Goal: Task Accomplishment & Management: Manage account settings

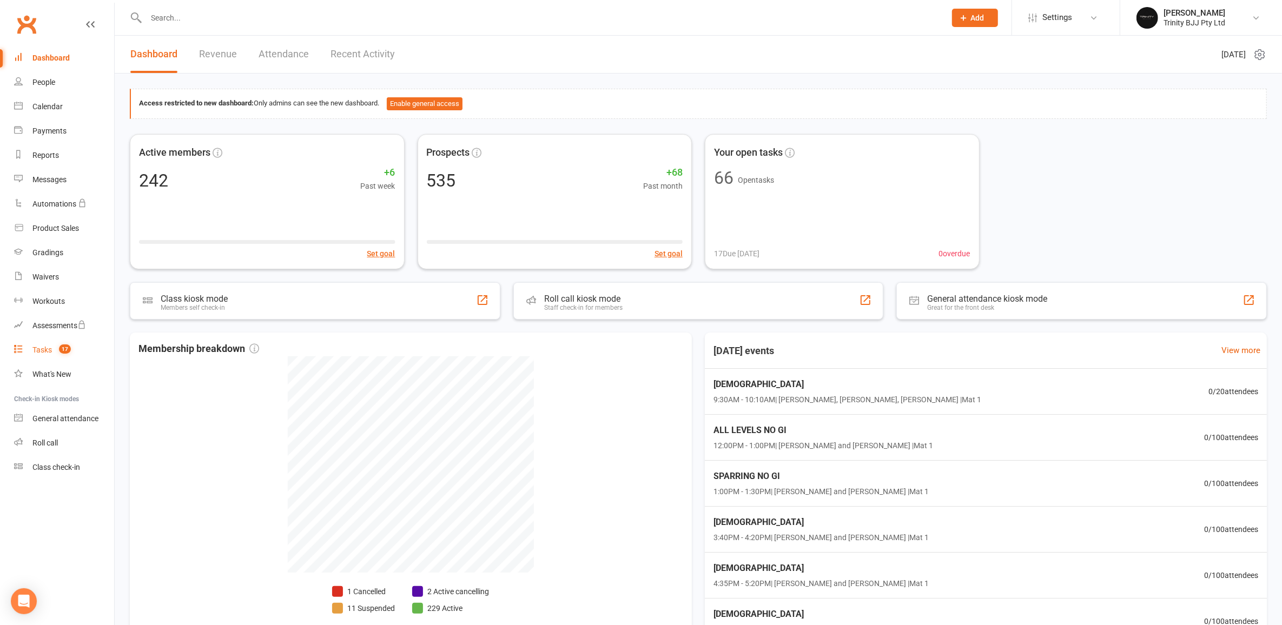
click at [46, 348] on div "Tasks" at bounding box center [41, 350] width 19 height 9
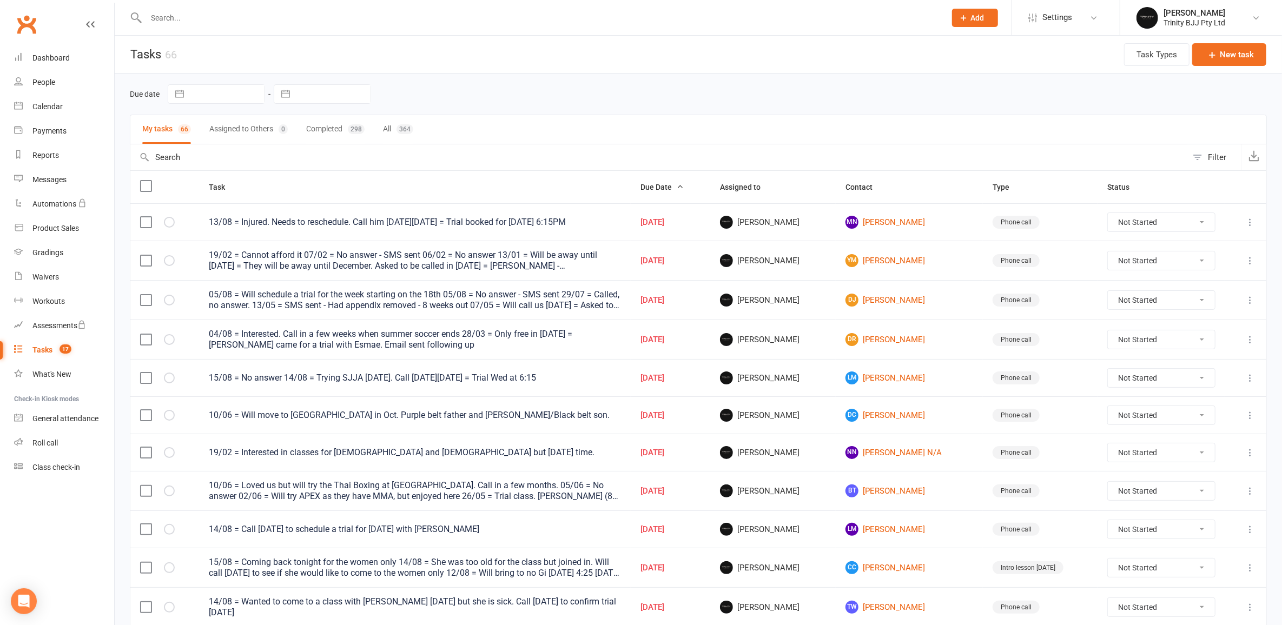
click at [279, 97] on button "button" at bounding box center [285, 94] width 19 height 18
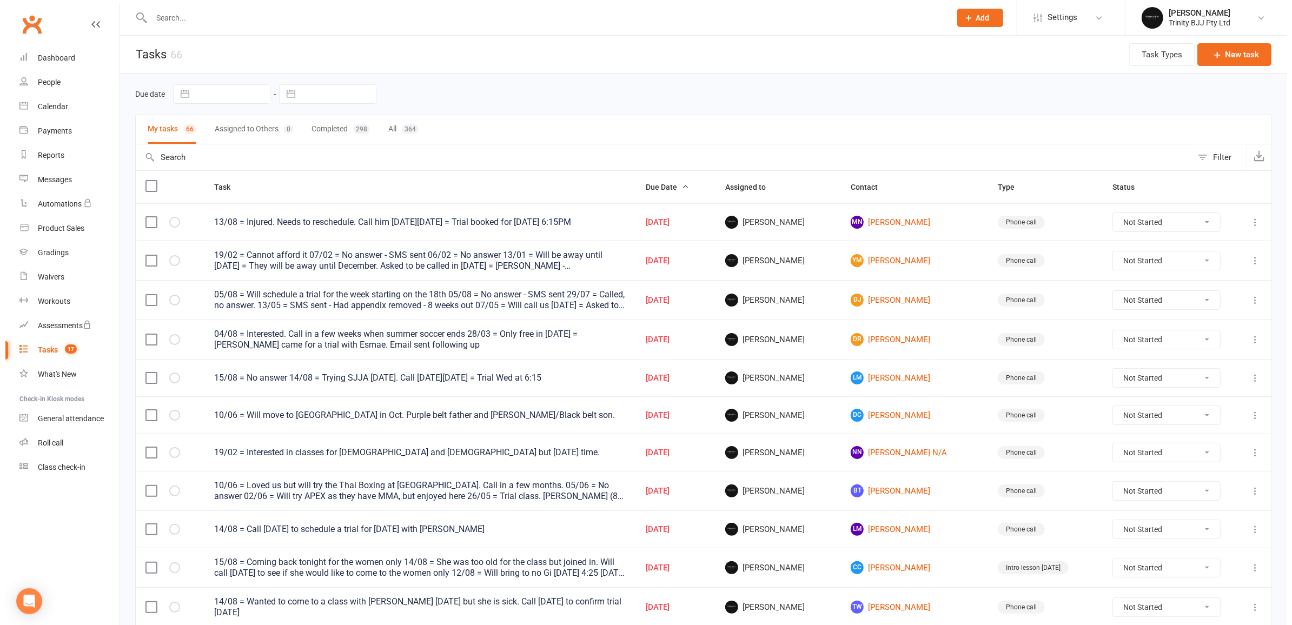
select select "6"
select select "2025"
select select "7"
select select "2025"
select select "8"
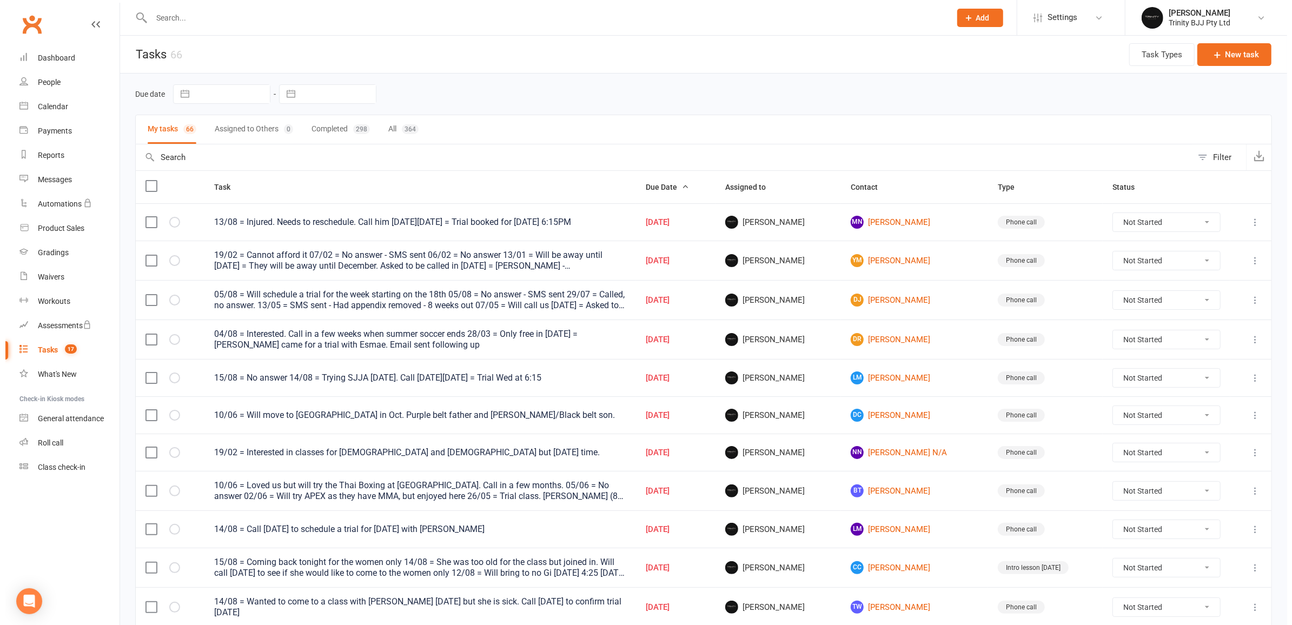
select select "2025"
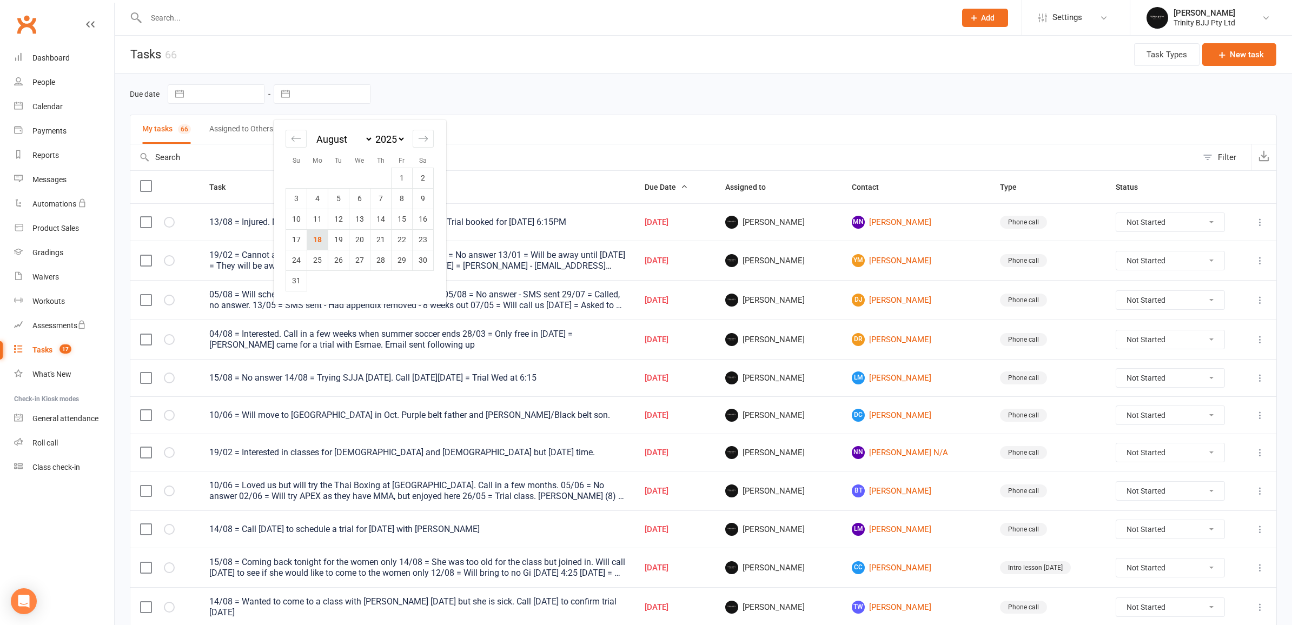
click at [320, 241] on td "18" at bounding box center [317, 239] width 21 height 21
type input "[DATE]"
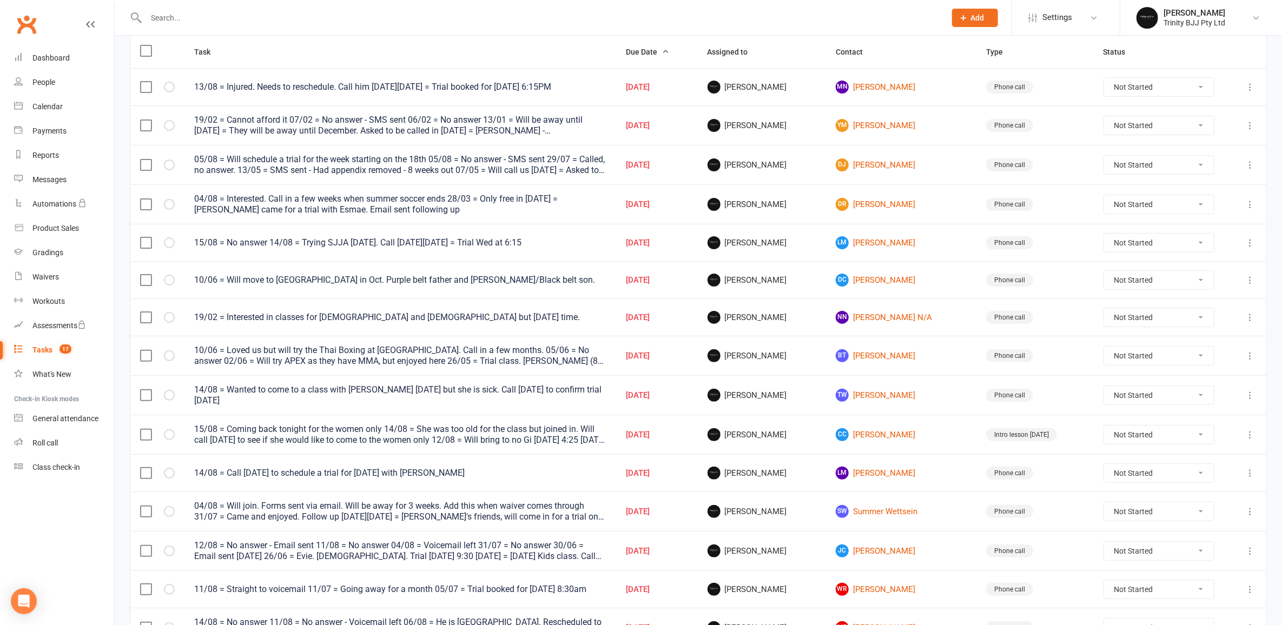
scroll to position [203, 0]
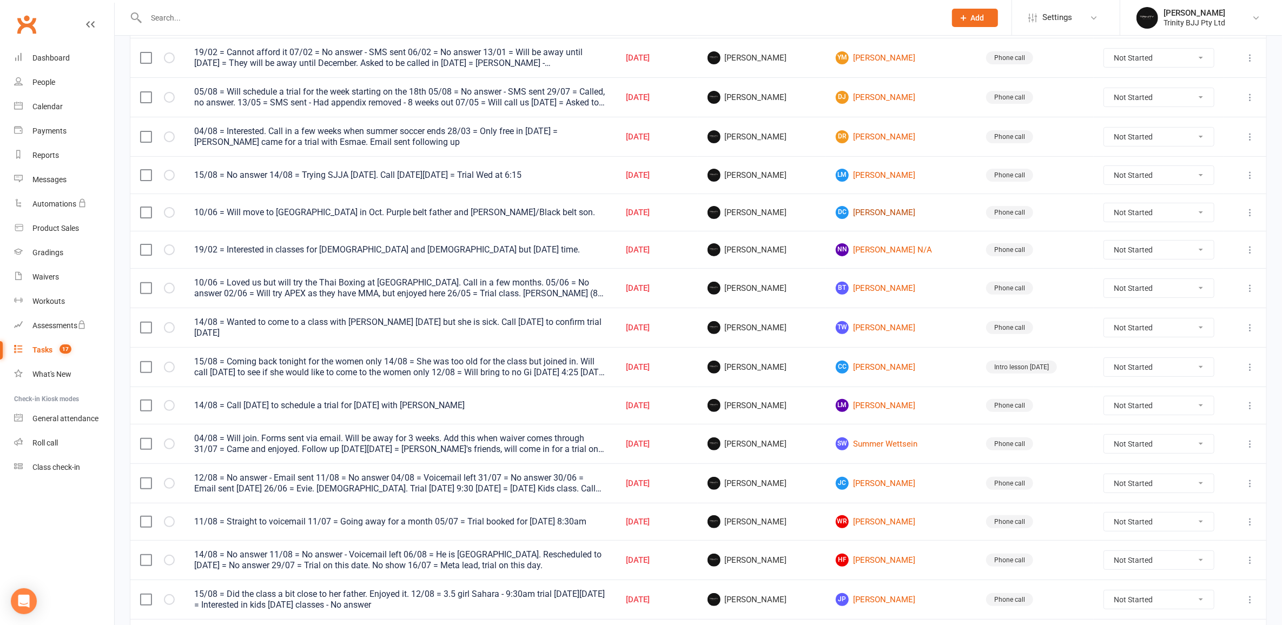
click at [874, 209] on link "DC [PERSON_NAME]" at bounding box center [901, 212] width 131 height 13
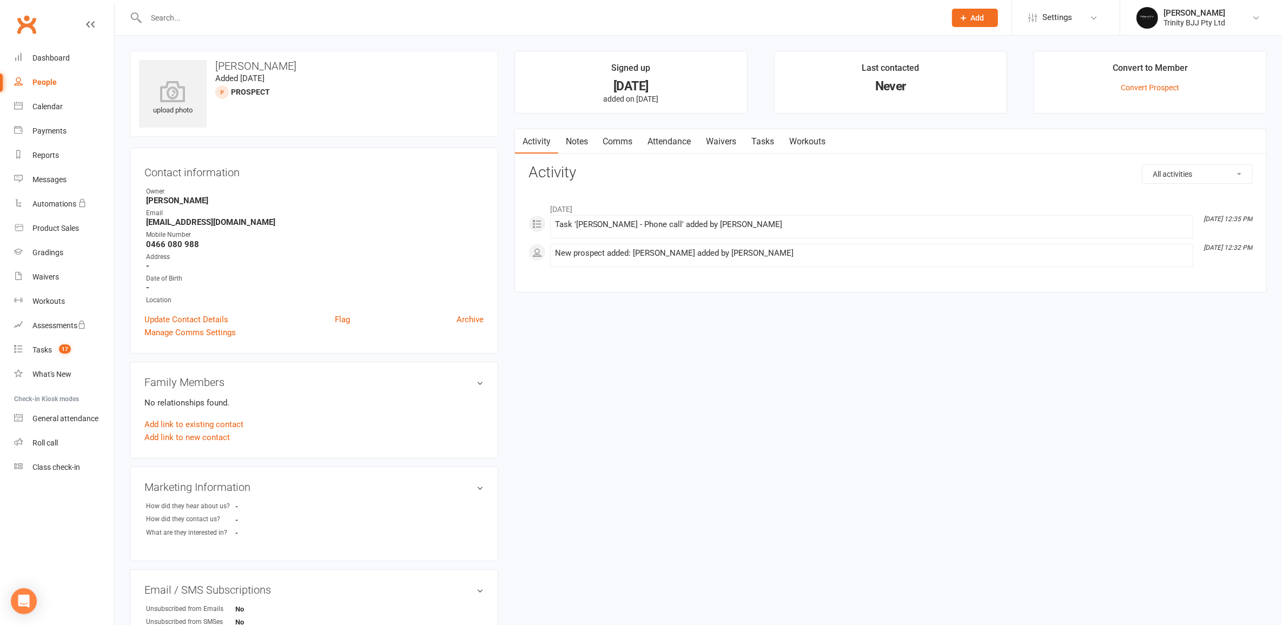
click at [767, 144] on link "Tasks" at bounding box center [763, 141] width 38 height 25
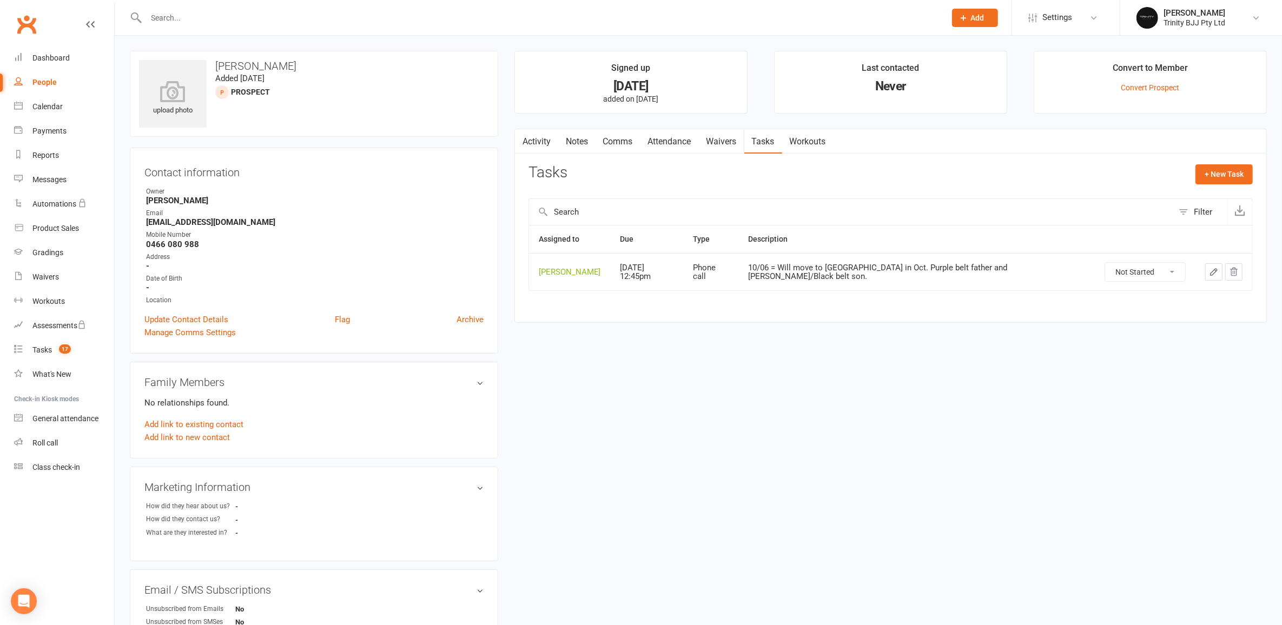
click at [1209, 269] on icon "button" at bounding box center [1214, 272] width 10 height 10
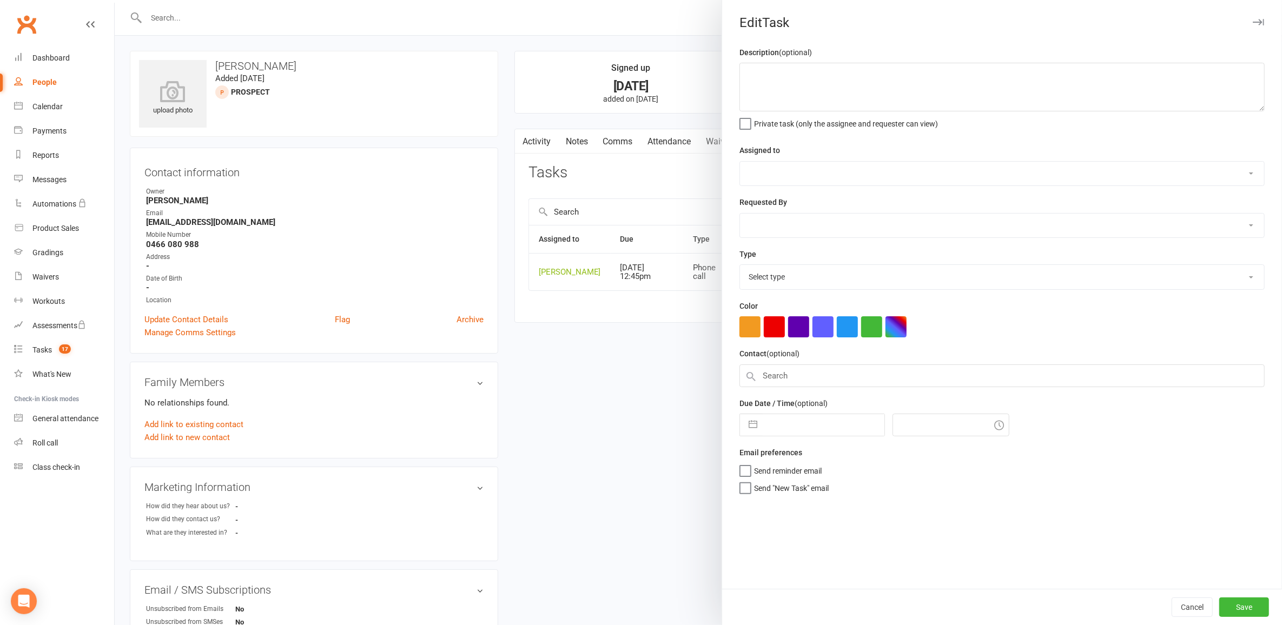
type textarea "10/06 = Will move to [GEOGRAPHIC_DATA] in Oct. Purple belt father and [PERSON_N…"
select select "49772"
type input "[DATE]"
type input "12:45pm"
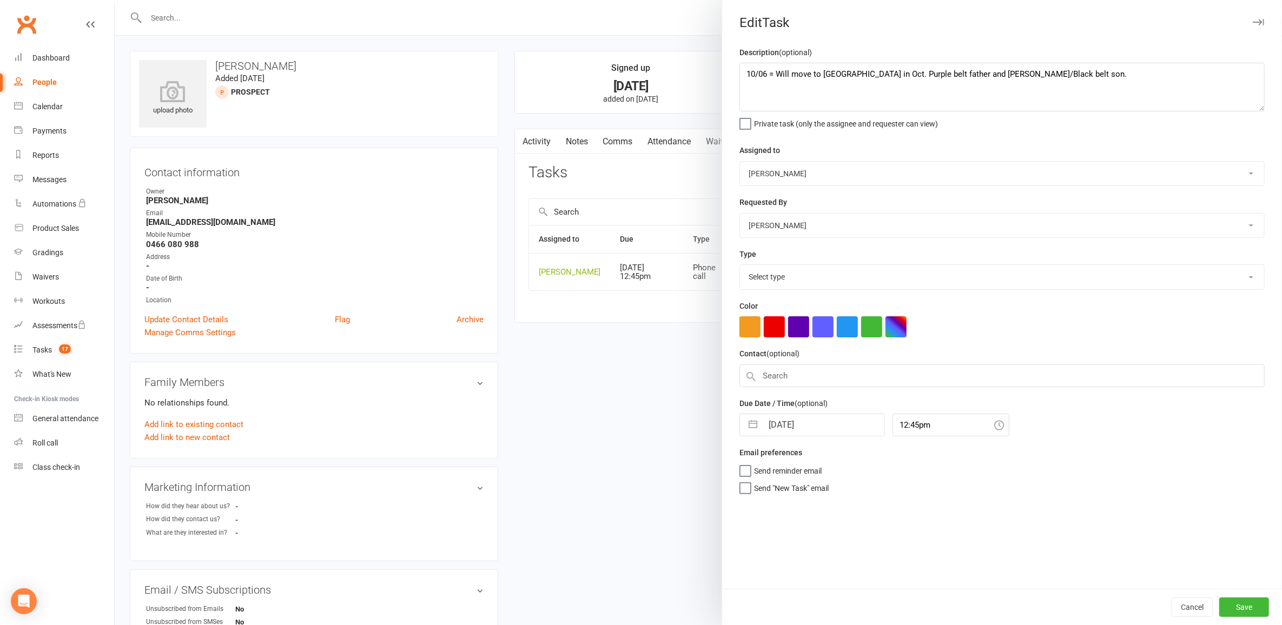
select select "28721"
click at [748, 424] on button "button" at bounding box center [752, 422] width 19 height 22
select select "6"
select select "2025"
select select "7"
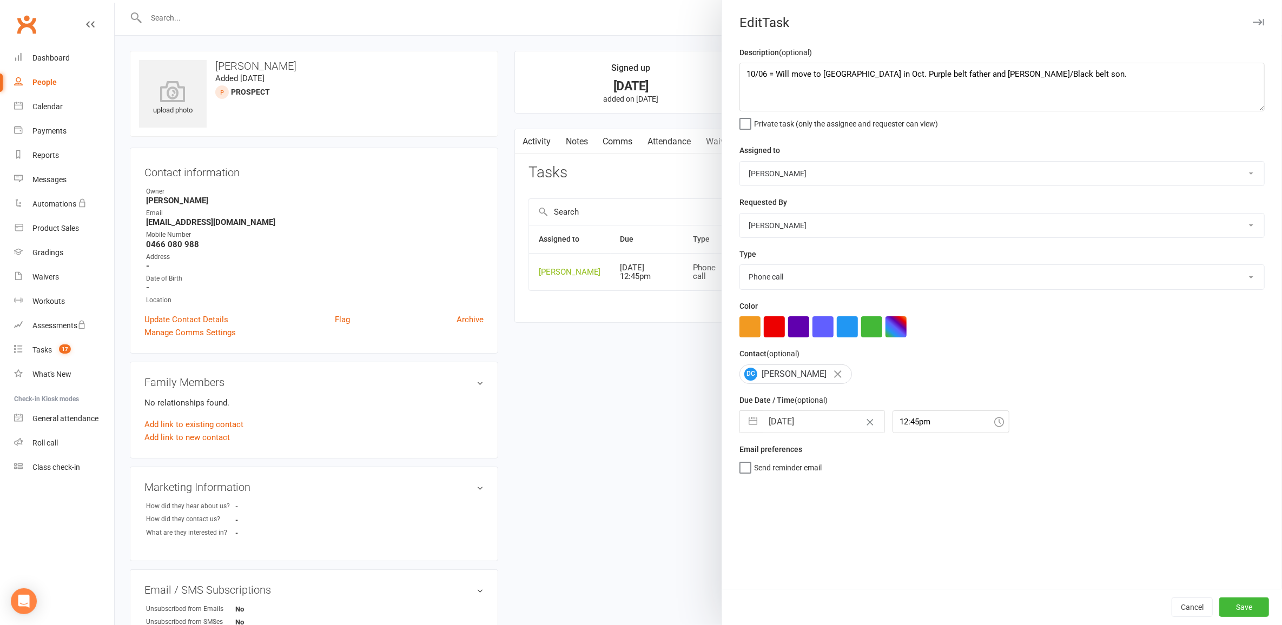
select select "2025"
select select "8"
select select "2025"
click at [891, 459] on div "Move forward to switch to the next month." at bounding box center [889, 465] width 21 height 18
select select "9"
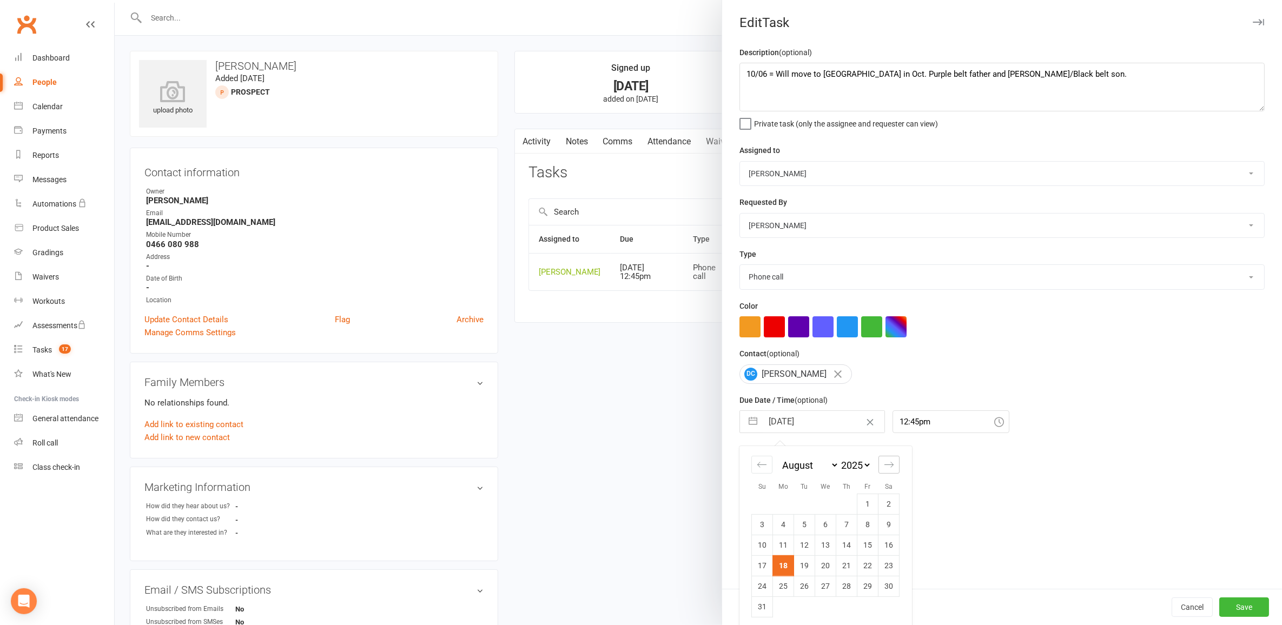
select select "2025"
click at [838, 545] on td "18" at bounding box center [846, 545] width 21 height 21
type input "[DATE]"
click at [1248, 608] on button "Save" at bounding box center [1244, 607] width 50 height 19
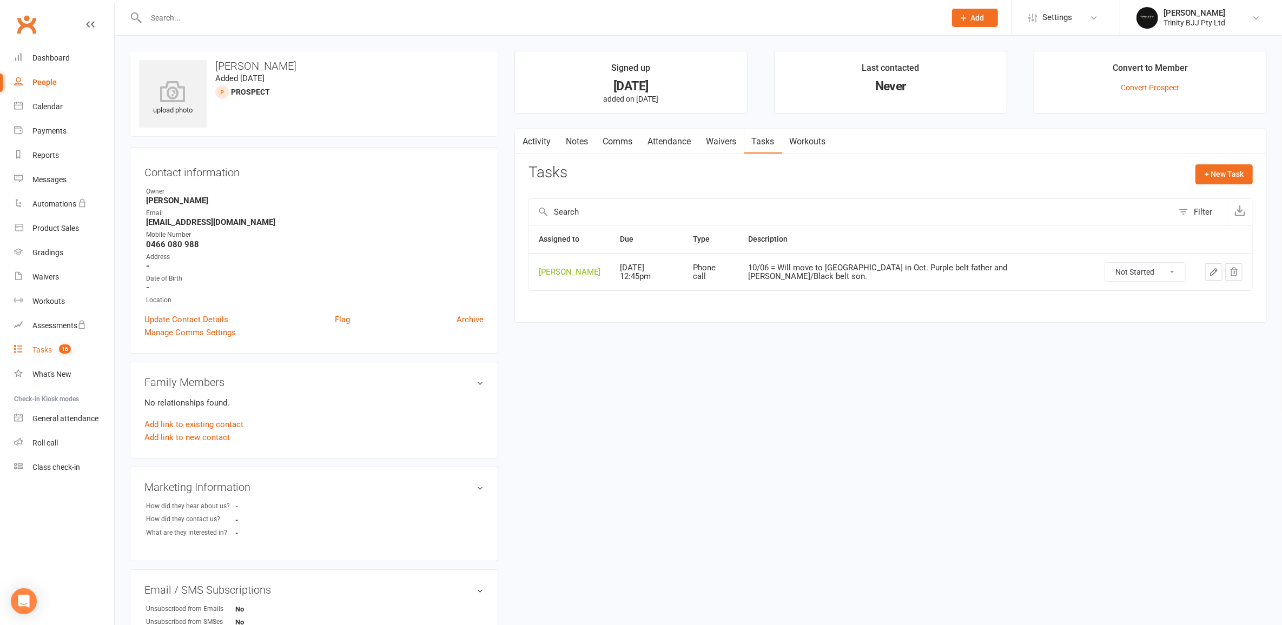
click at [41, 351] on div "Tasks" at bounding box center [41, 350] width 19 height 9
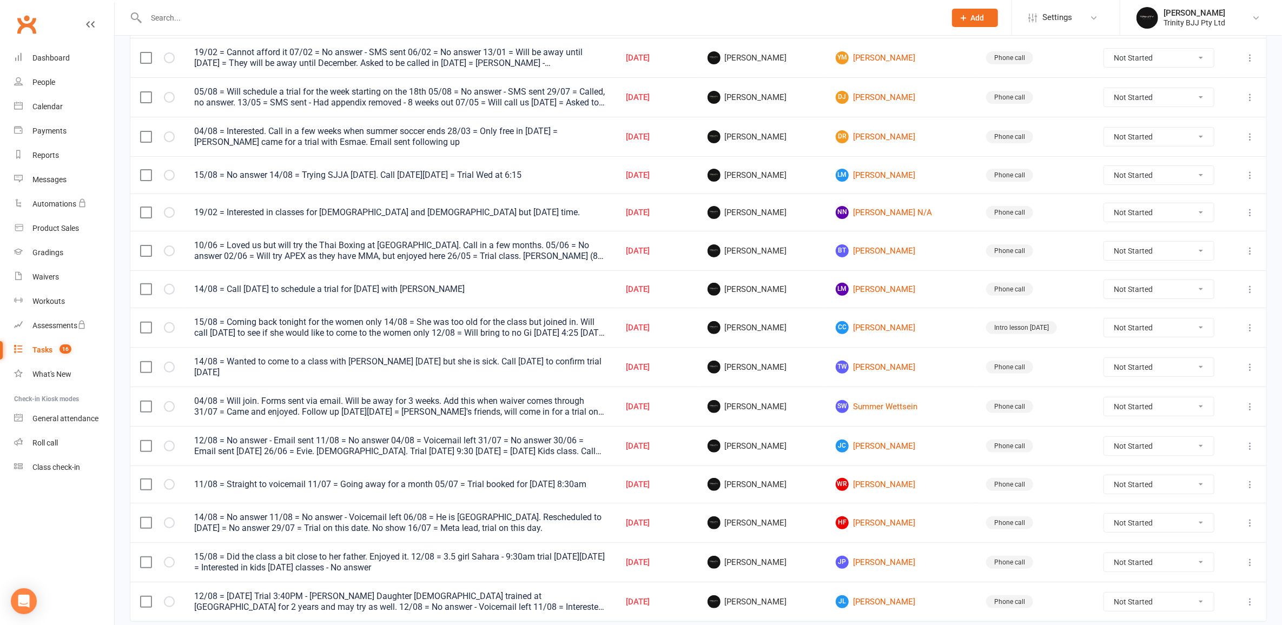
scroll to position [241, 0]
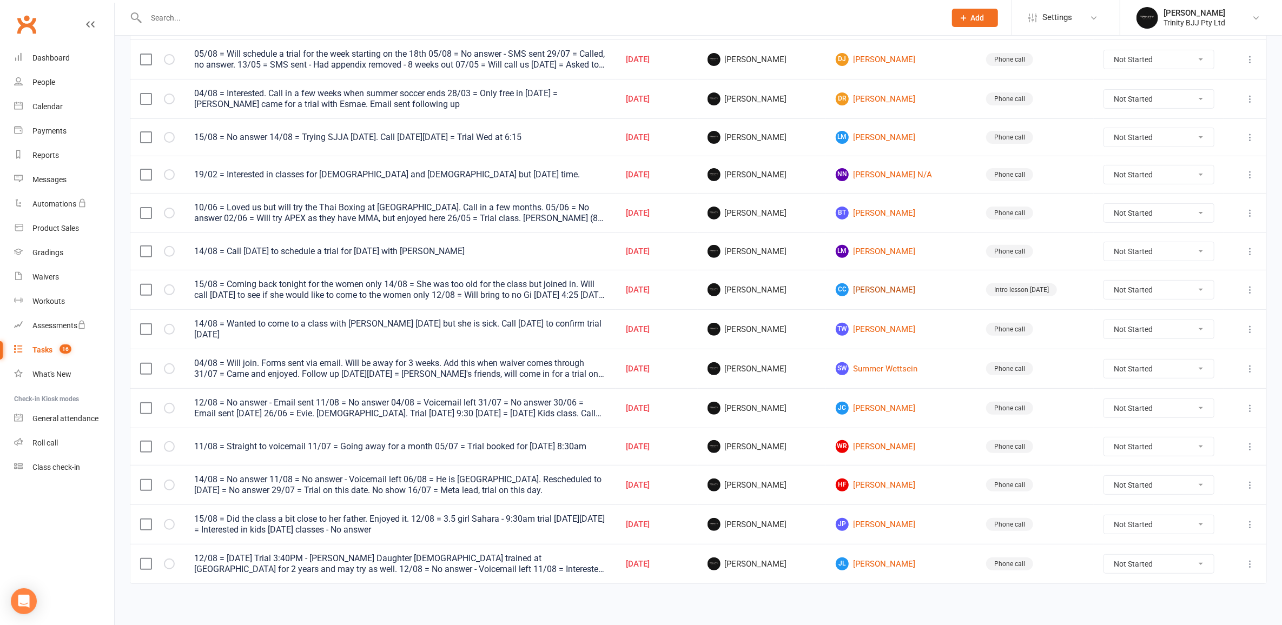
click at [899, 292] on link "CC [PERSON_NAME]" at bounding box center [901, 289] width 131 height 13
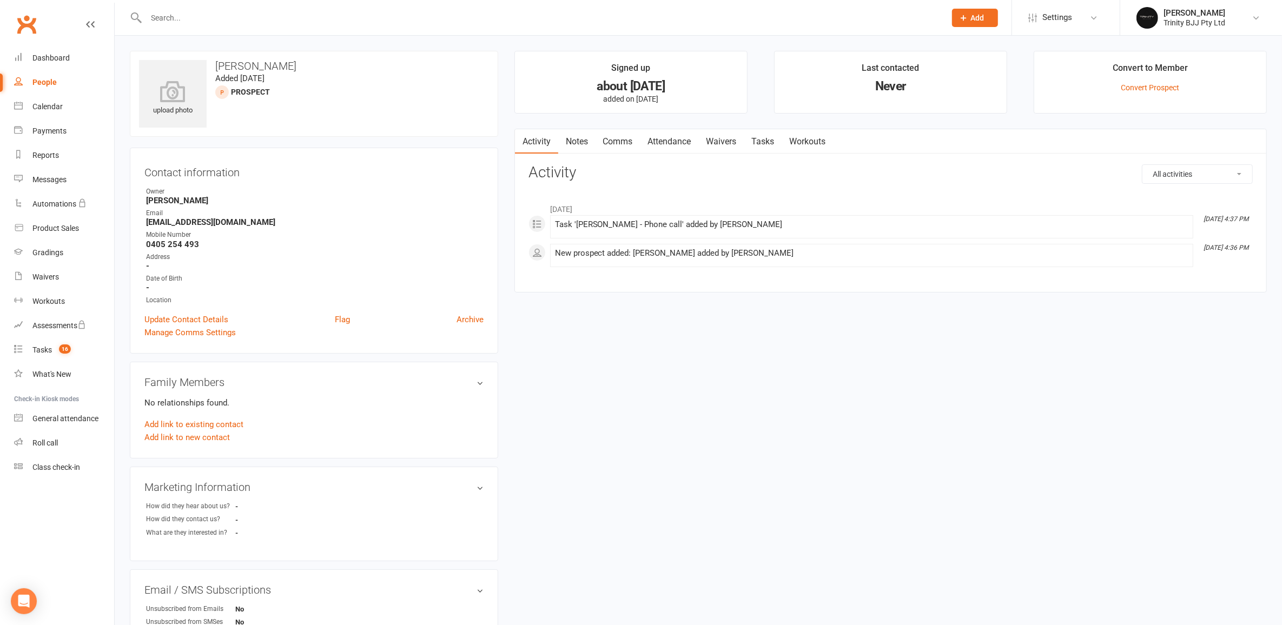
click at [770, 142] on link "Tasks" at bounding box center [763, 141] width 38 height 25
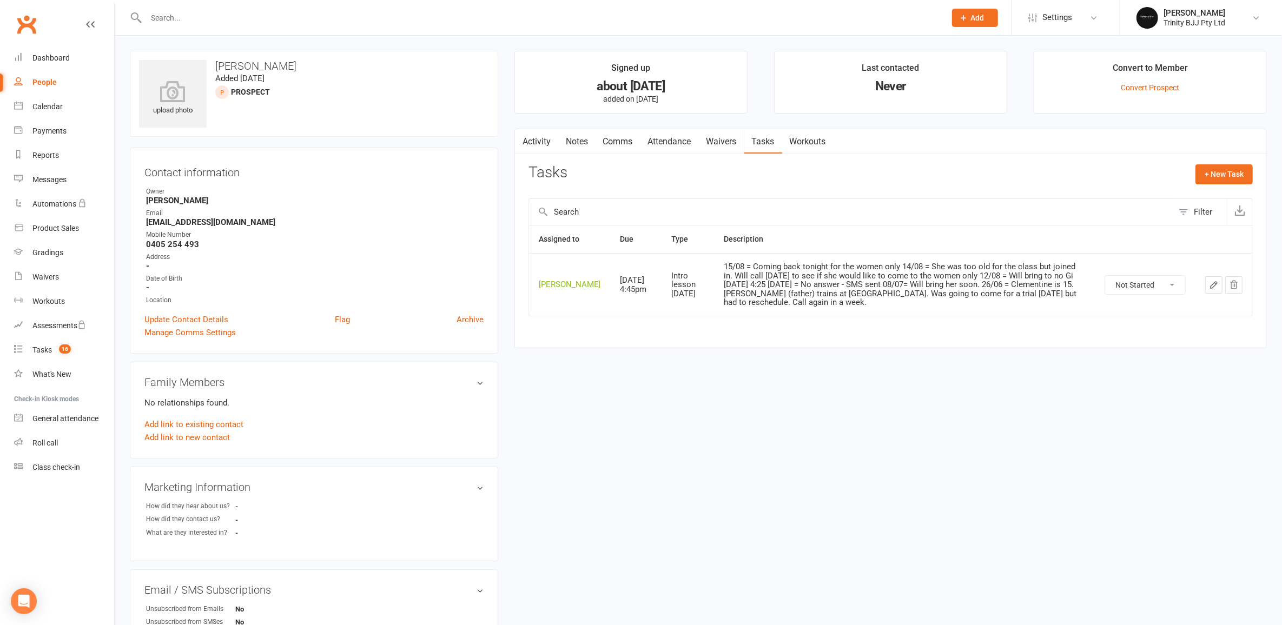
click at [1217, 294] on button "button" at bounding box center [1213, 284] width 17 height 17
select select "30477"
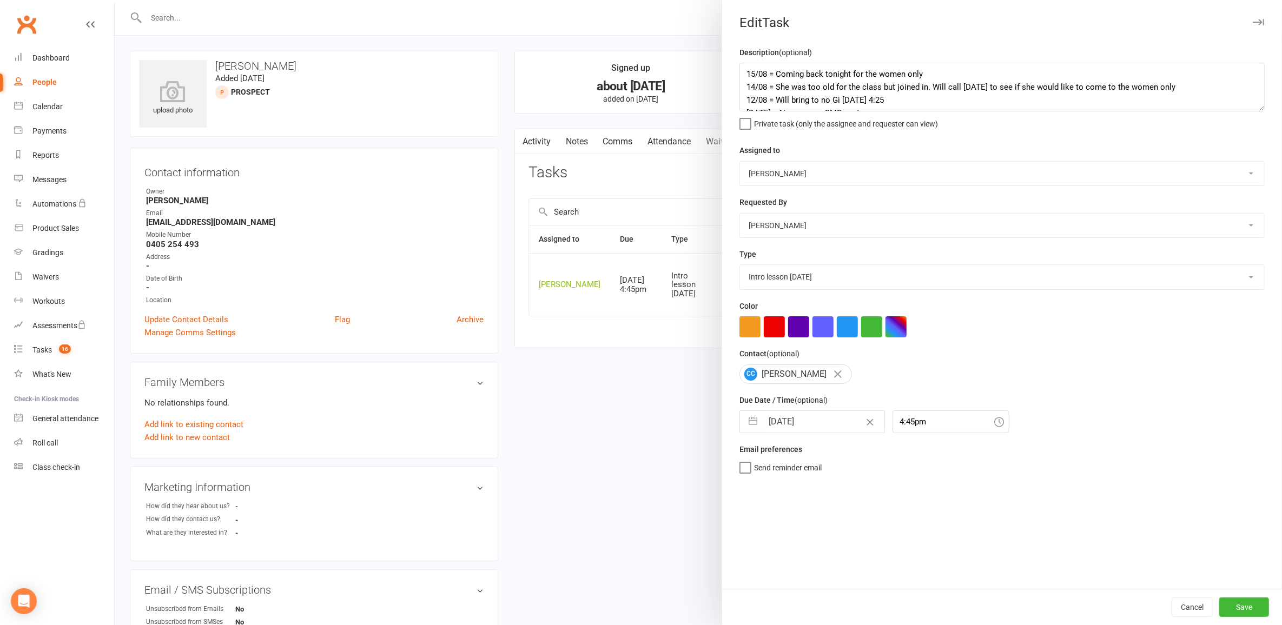
click at [748, 423] on button "button" at bounding box center [752, 422] width 19 height 22
select select "6"
select select "2025"
select select "7"
select select "2025"
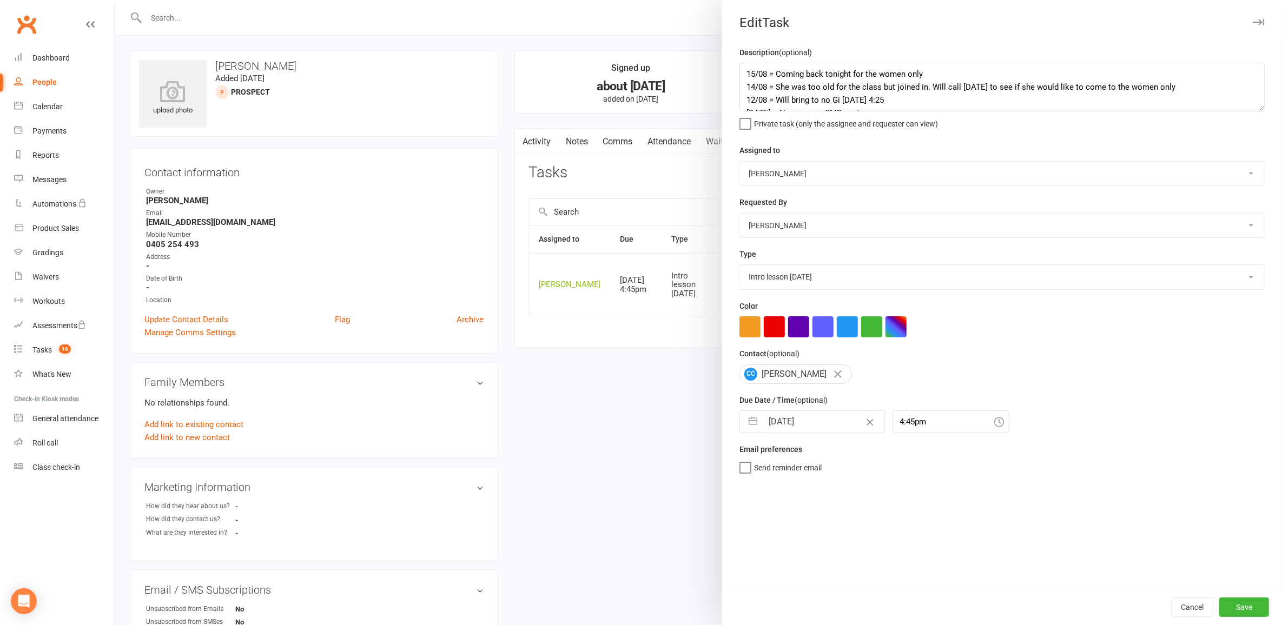
select select "8"
select select "2025"
click at [824, 562] on td "20" at bounding box center [825, 566] width 21 height 21
type input "[DATE]"
click at [1232, 601] on button "Save" at bounding box center [1244, 607] width 50 height 19
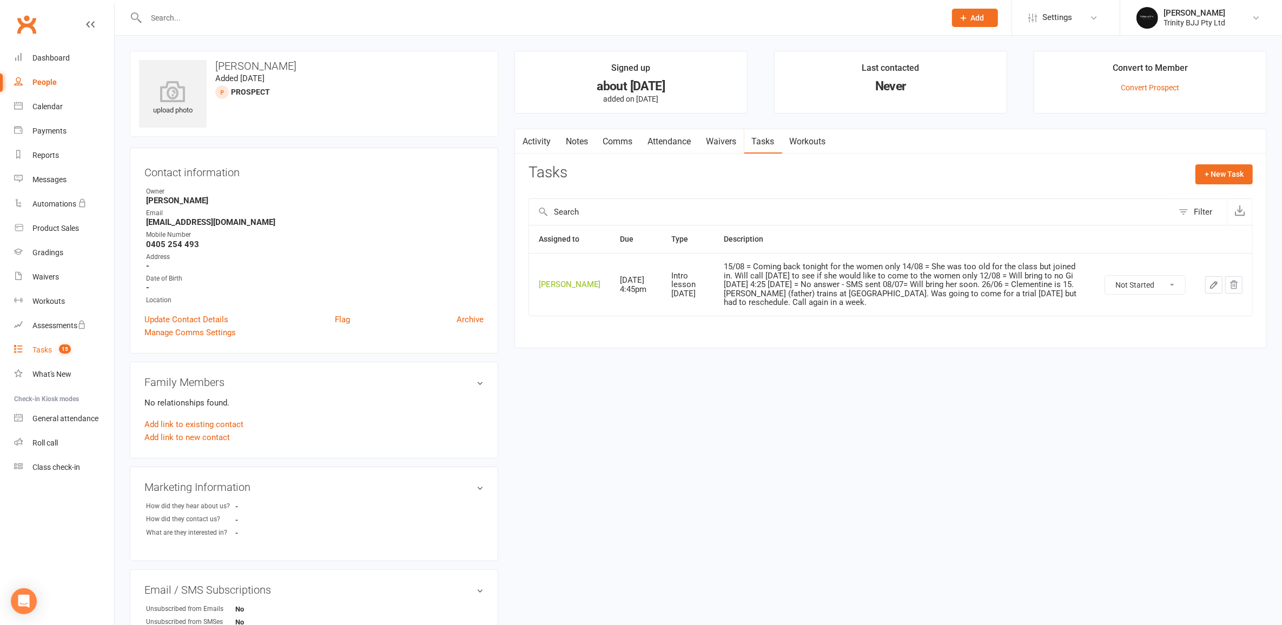
click at [41, 351] on div "Tasks" at bounding box center [41, 350] width 19 height 9
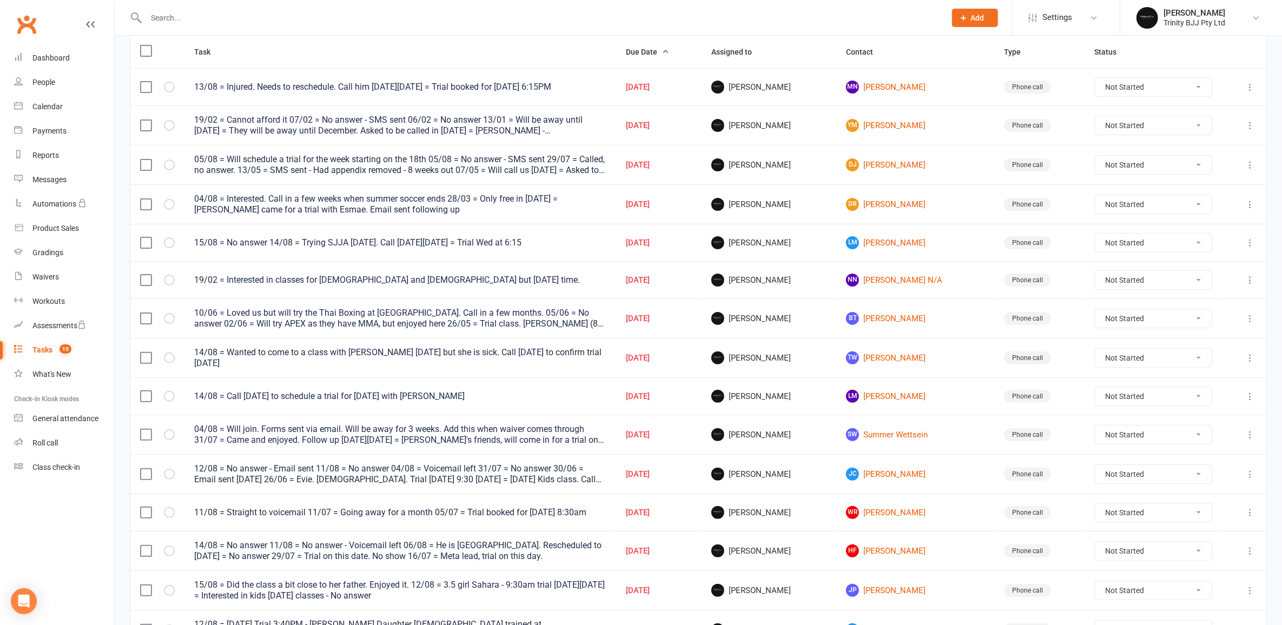
scroll to position [202, 0]
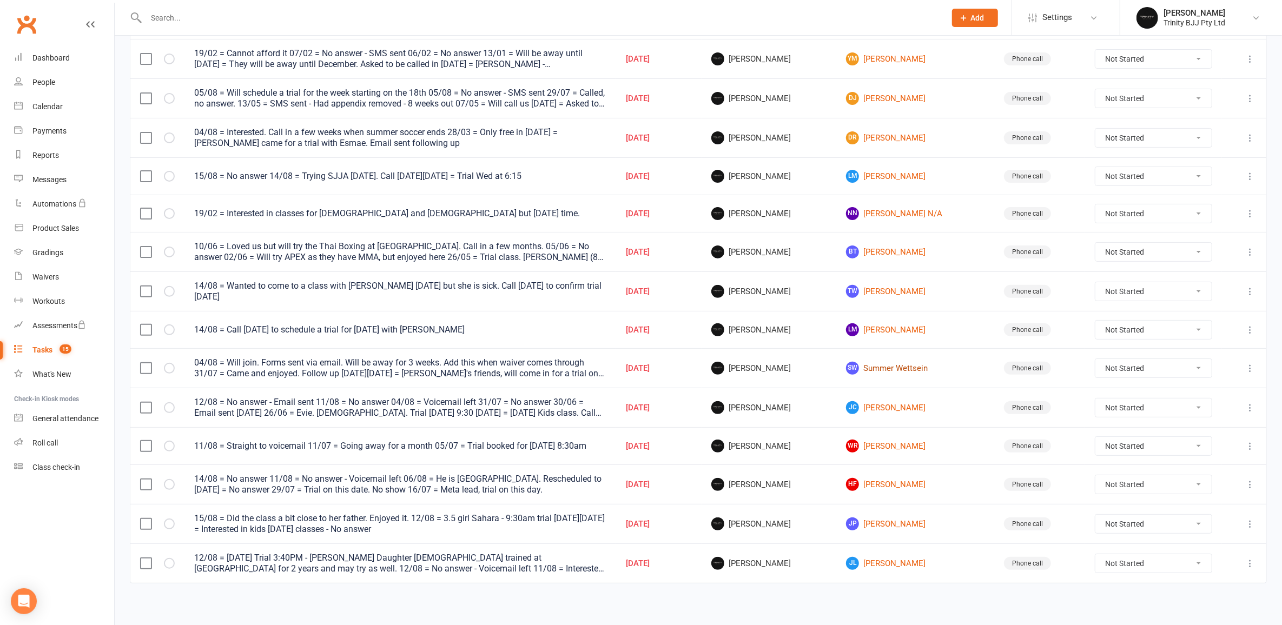
click at [916, 365] on link "SW Summer Wettsein" at bounding box center [915, 368] width 138 height 13
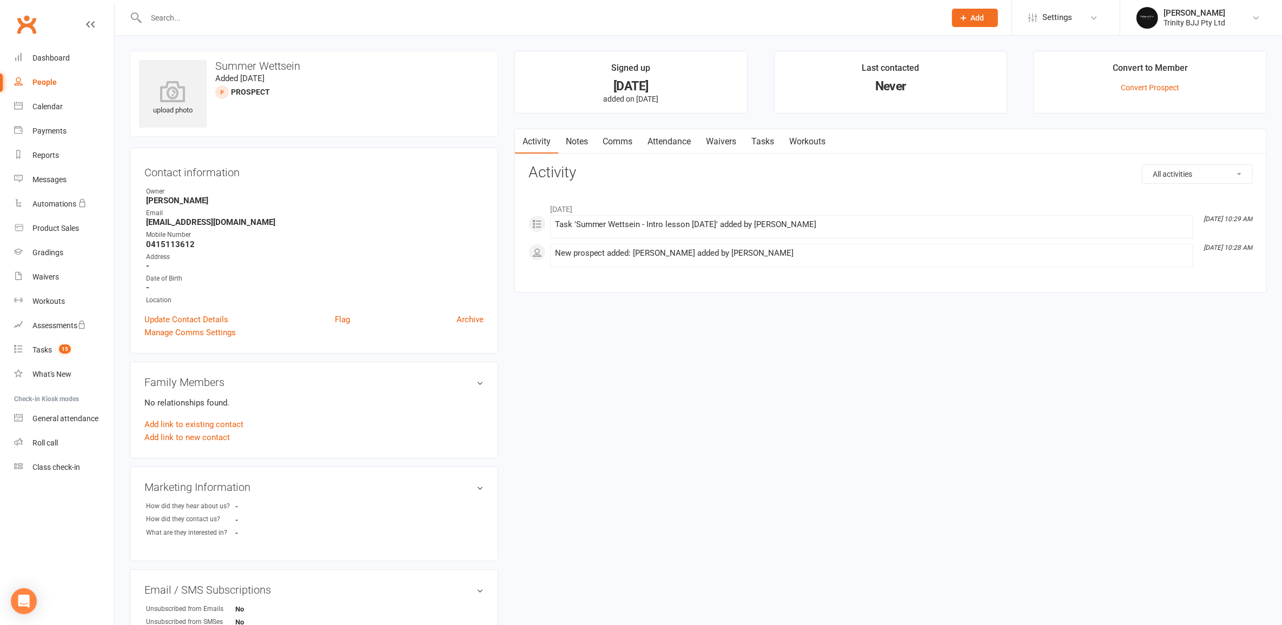
click at [774, 141] on link "Tasks" at bounding box center [763, 141] width 38 height 25
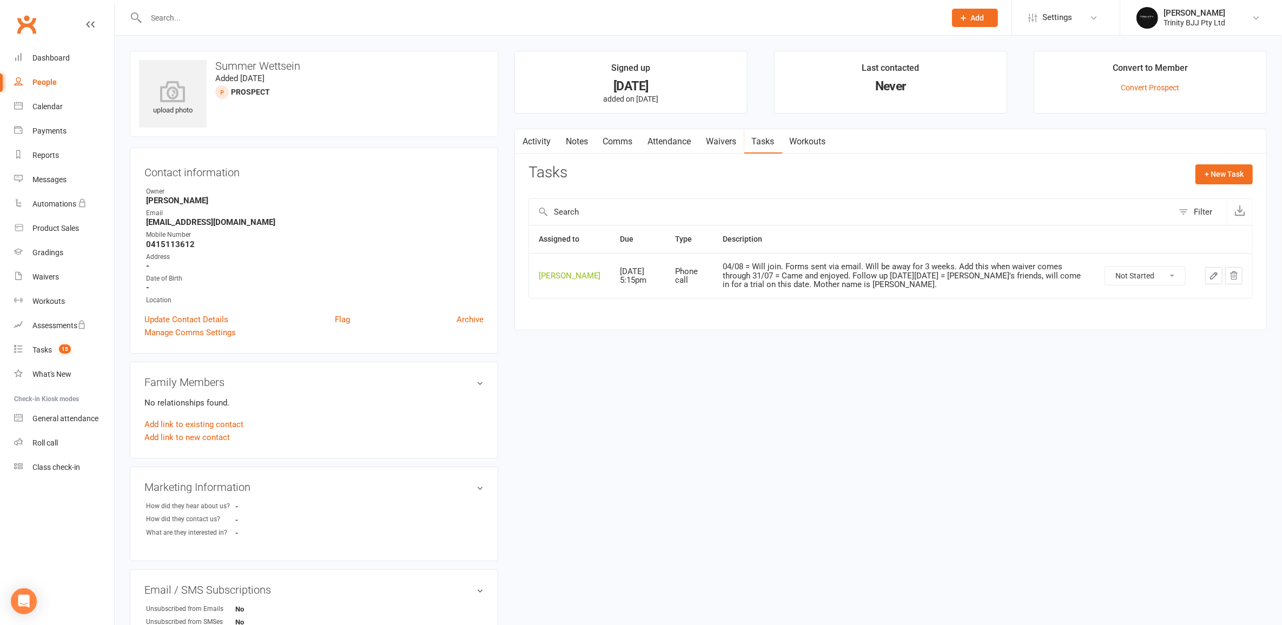
drag, startPoint x: 806, startPoint y: 462, endPoint x: 681, endPoint y: 437, distance: 127.5
click at [803, 461] on div "upload photo Summer Wettsein Added [DATE] prospect Contact information Owner [P…" at bounding box center [698, 457] width 1153 height 812
click at [43, 349] on div "Tasks" at bounding box center [41, 350] width 19 height 9
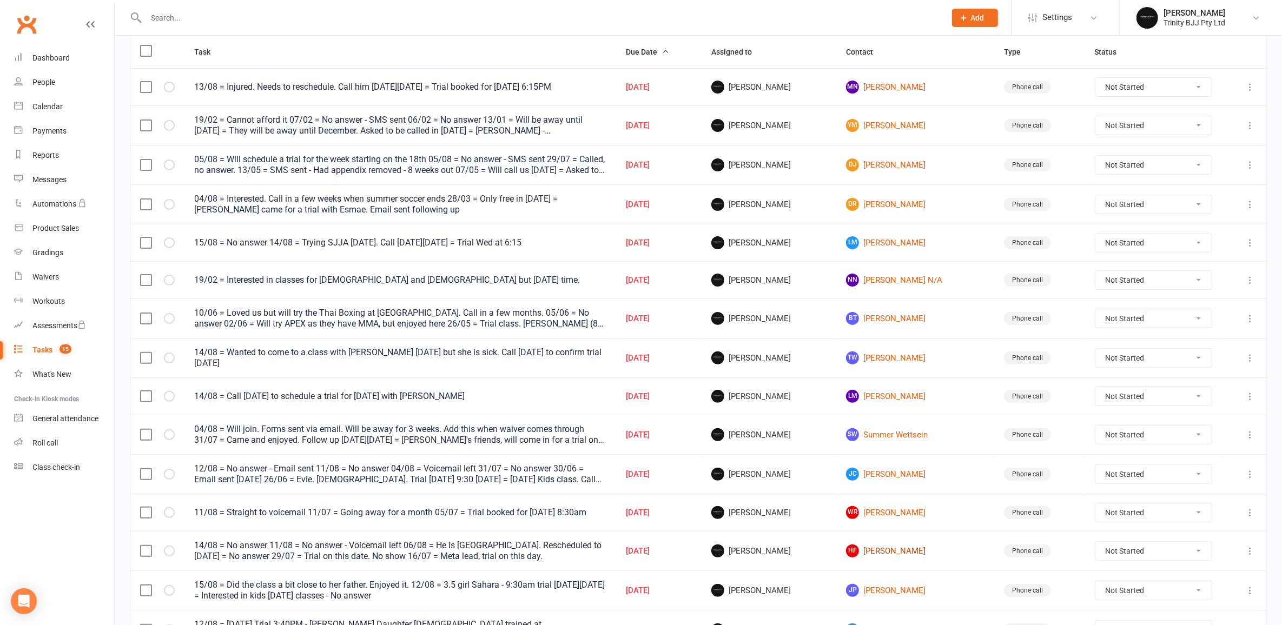
scroll to position [202, 0]
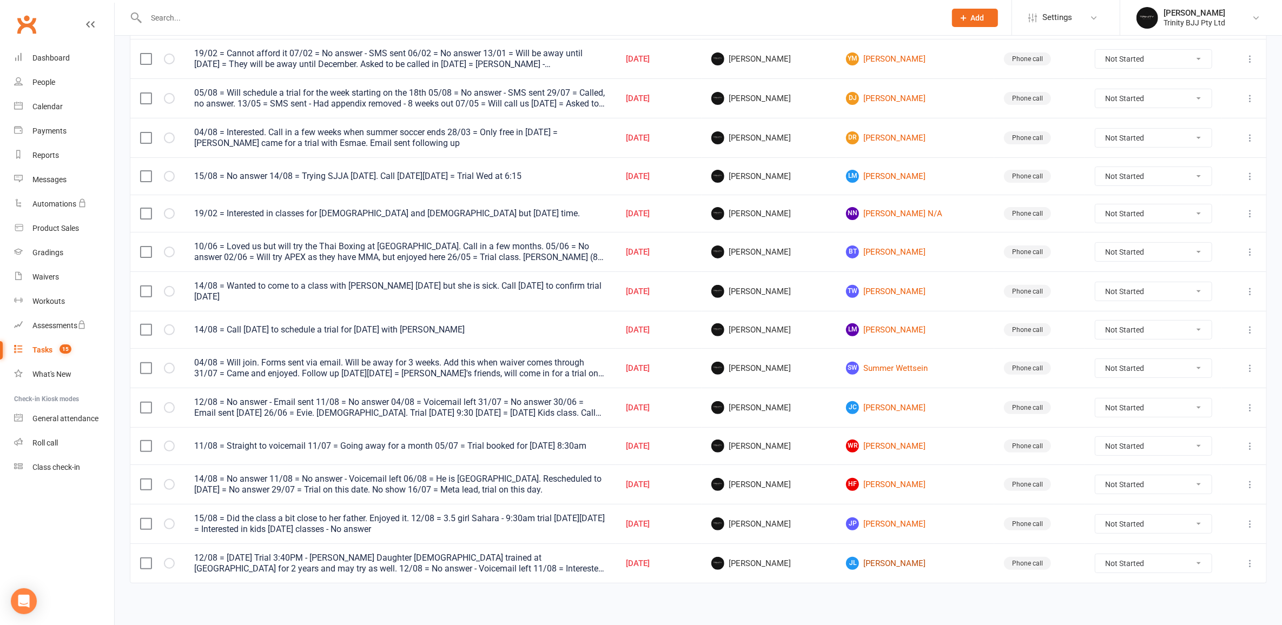
click at [899, 562] on link "[PERSON_NAME]" at bounding box center [915, 563] width 138 height 13
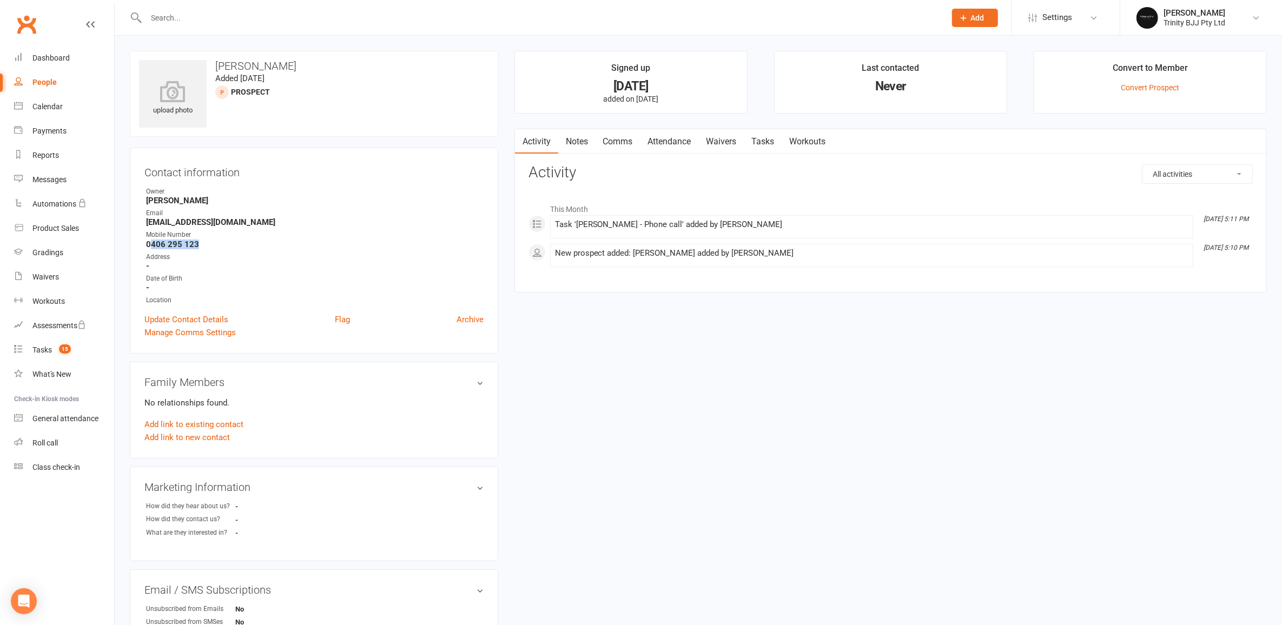
drag, startPoint x: 148, startPoint y: 245, endPoint x: 222, endPoint y: 252, distance: 74.5
click at [221, 243] on strong "0406 295 123" at bounding box center [315, 245] width 338 height 10
drag, startPoint x: 235, startPoint y: 269, endPoint x: 127, endPoint y: 236, distance: 113.6
click at [234, 268] on strong "-" at bounding box center [315, 266] width 338 height 10
drag, startPoint x: 147, startPoint y: 243, endPoint x: 207, endPoint y: 239, distance: 60.2
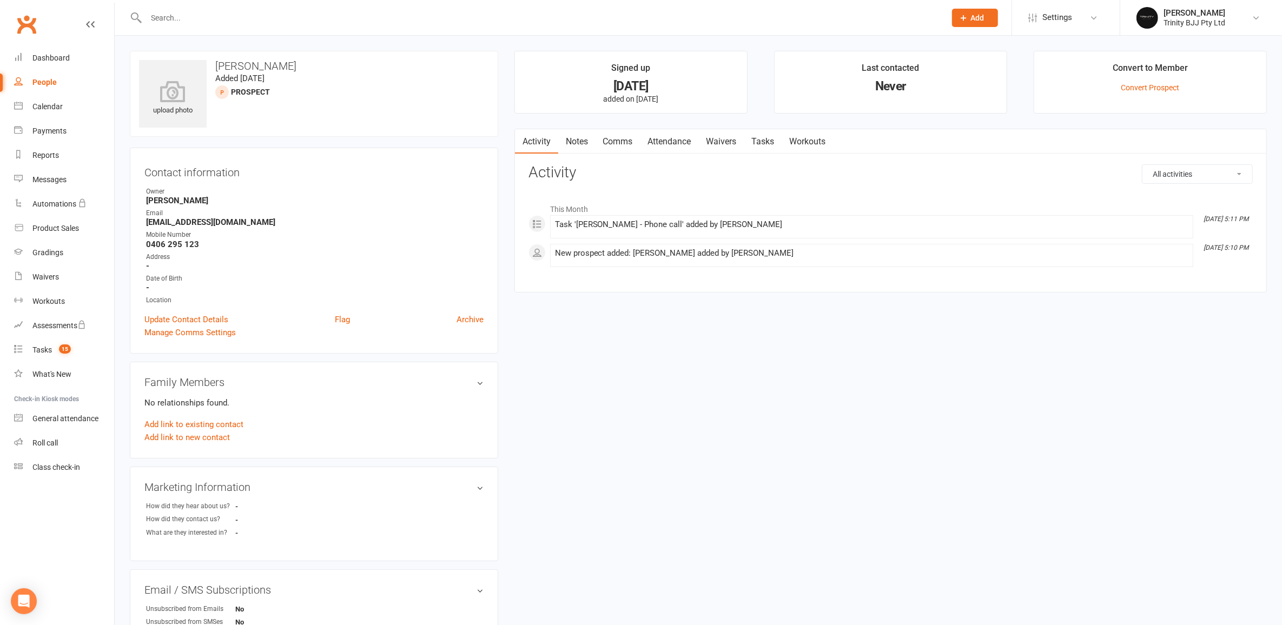
click at [207, 239] on li "Mobile Number [PHONE_NUMBER]" at bounding box center [313, 239] width 339 height 19
click at [766, 145] on link "Tasks" at bounding box center [763, 141] width 38 height 25
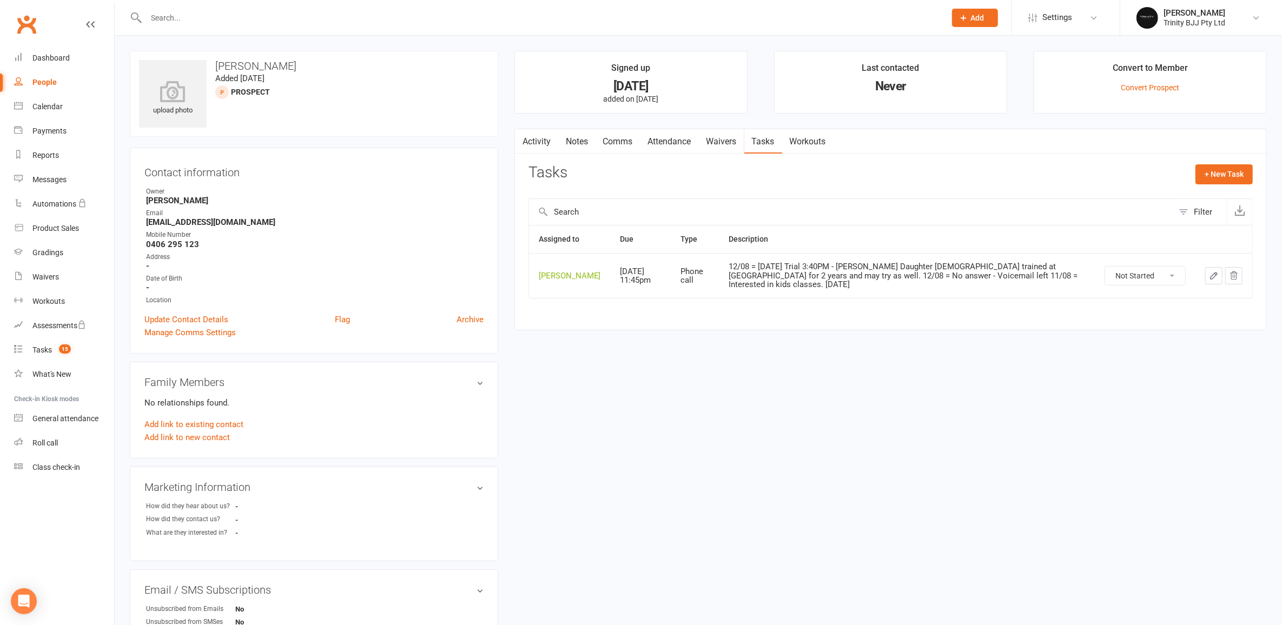
click at [1213, 274] on icon "button" at bounding box center [1214, 276] width 10 height 10
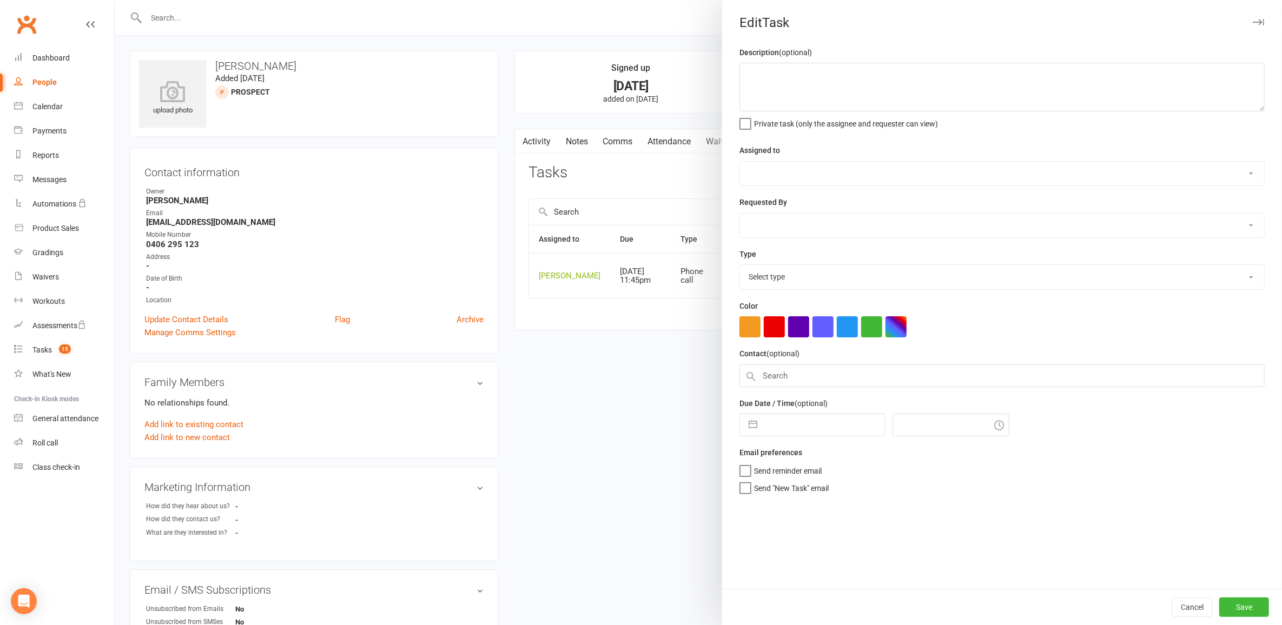
type textarea "12/08 = [DATE] Trial 3:40PM - [PERSON_NAME] Daughter [DEMOGRAPHIC_DATA] trained…"
select select "49772"
type input "[DATE]"
type input "11:45pm"
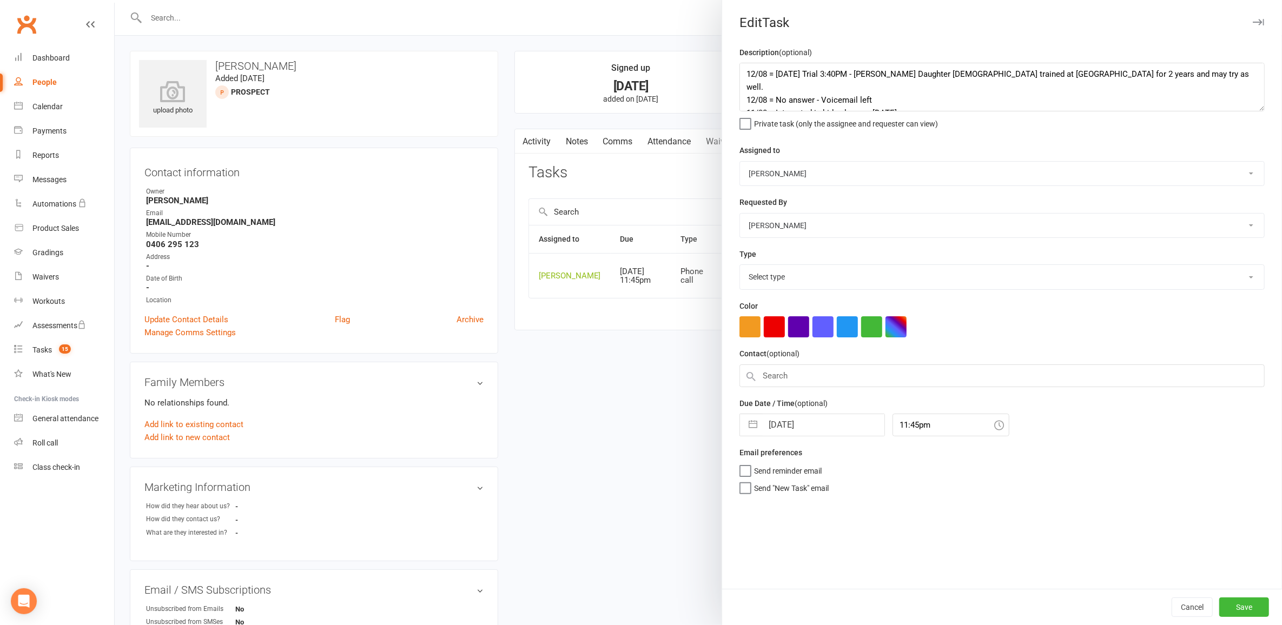
select select "28721"
click at [578, 462] on div at bounding box center [699, 312] width 1168 height 625
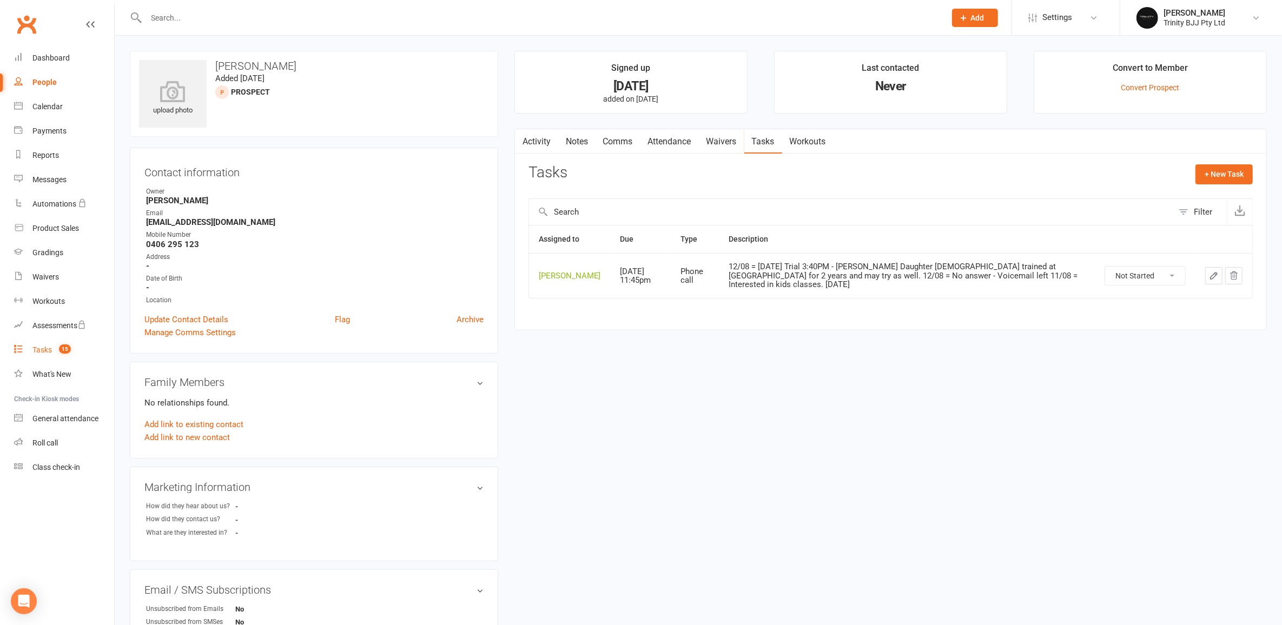
click at [41, 347] on div "Tasks" at bounding box center [41, 350] width 19 height 9
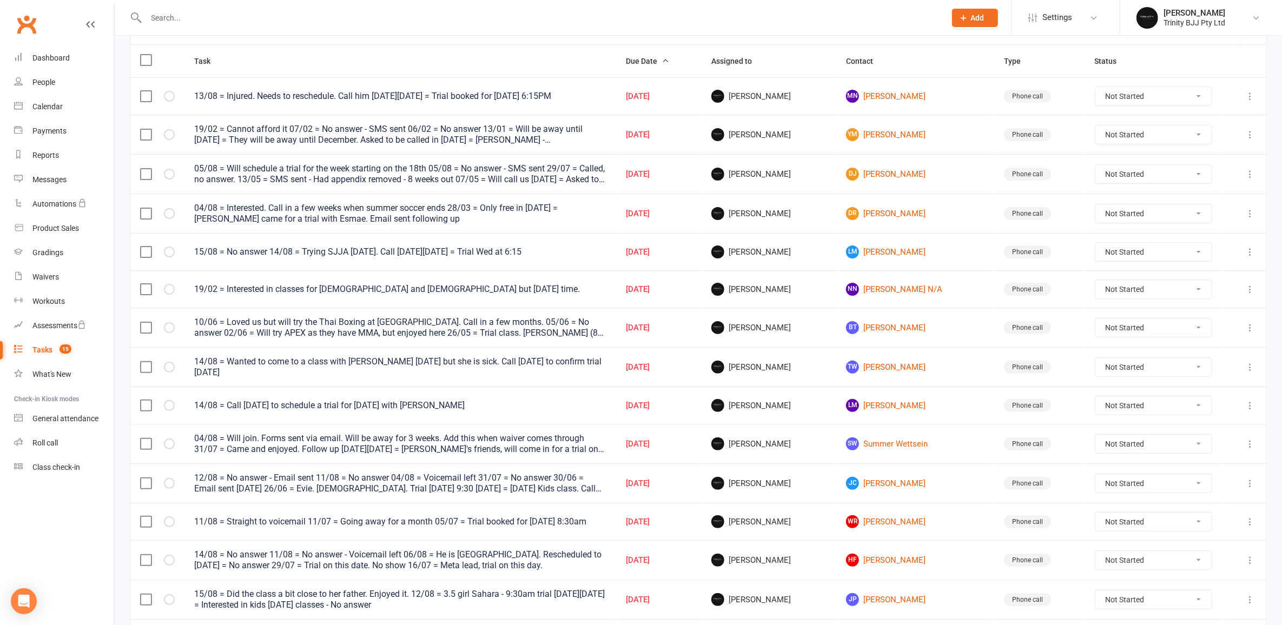
scroll to position [202, 0]
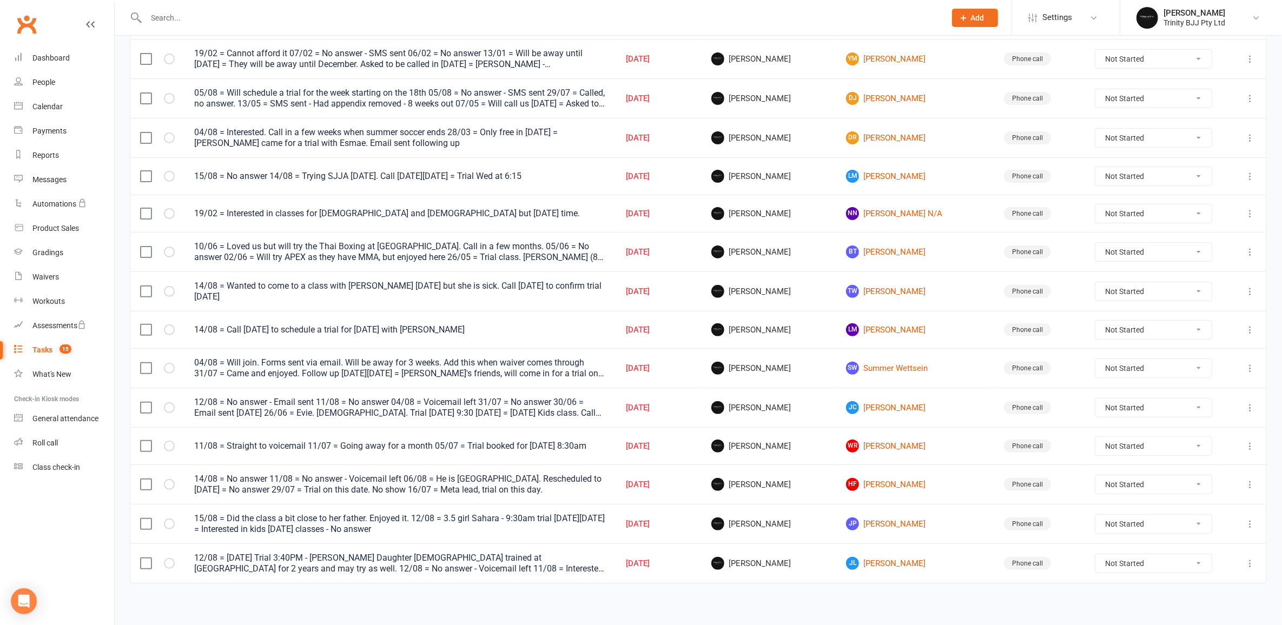
click at [1253, 563] on icon at bounding box center [1250, 563] width 11 height 11
click at [1181, 598] on link "Edit" at bounding box center [1192, 602] width 107 height 22
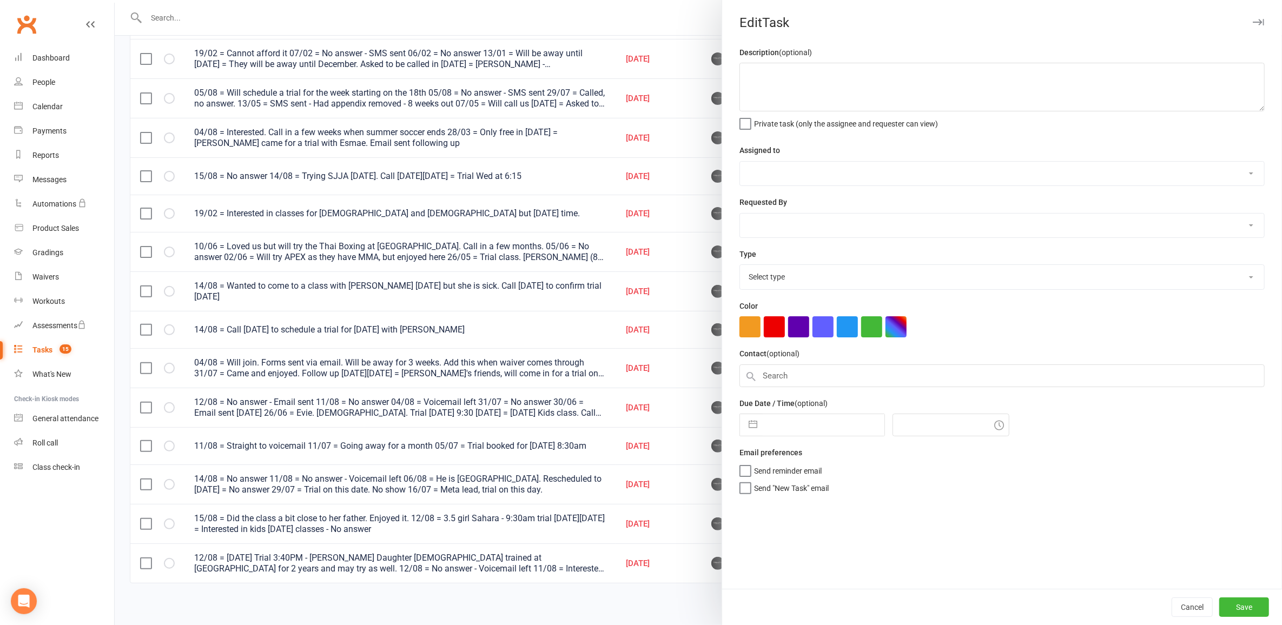
type textarea "12/08 = [DATE] Trial 3:40PM - [PERSON_NAME] Daughter [DEMOGRAPHIC_DATA] trained…"
select select "49772"
type input "[DATE]"
type input "11:45pm"
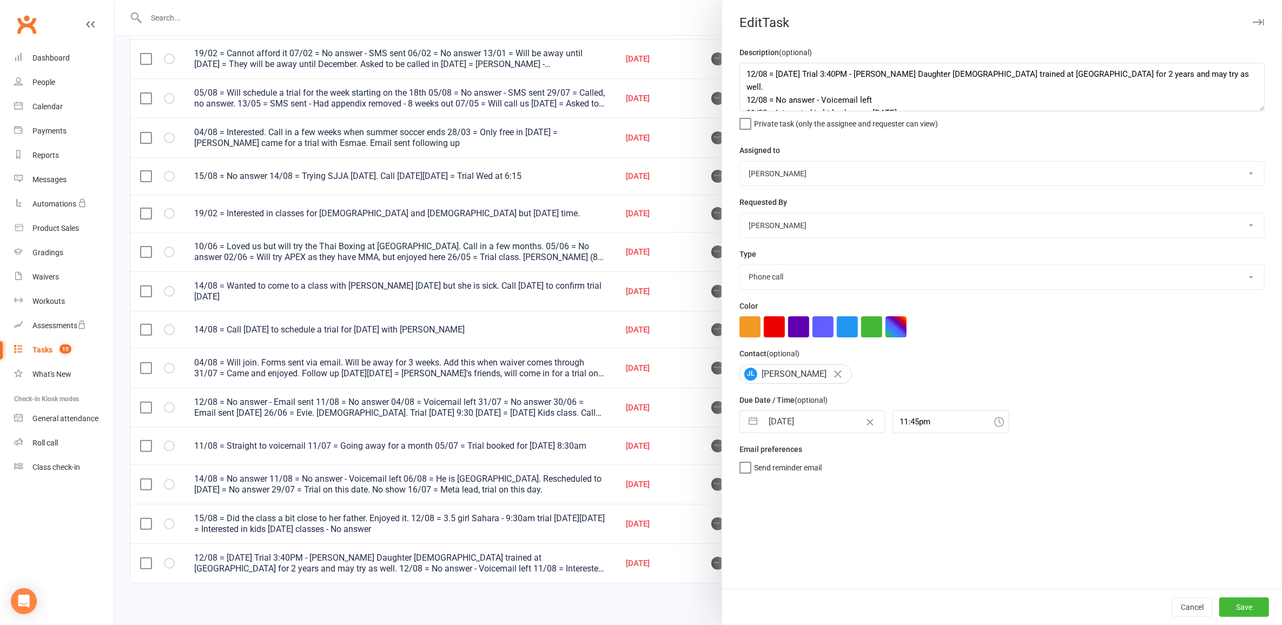
click at [773, 376] on div "[PERSON_NAME]" at bounding box center [796, 374] width 113 height 19
click at [764, 274] on select "E-mail In person Intro lesson [DATE] Meeting Phone call Add new task type" at bounding box center [1002, 277] width 524 height 24
select select "30477"
click at [740, 265] on select "E-mail In person Intro lesson [DATE] Meeting Phone call Add new task type" at bounding box center [1002, 277] width 524 height 24
click at [1247, 611] on button "Save" at bounding box center [1244, 607] width 50 height 19
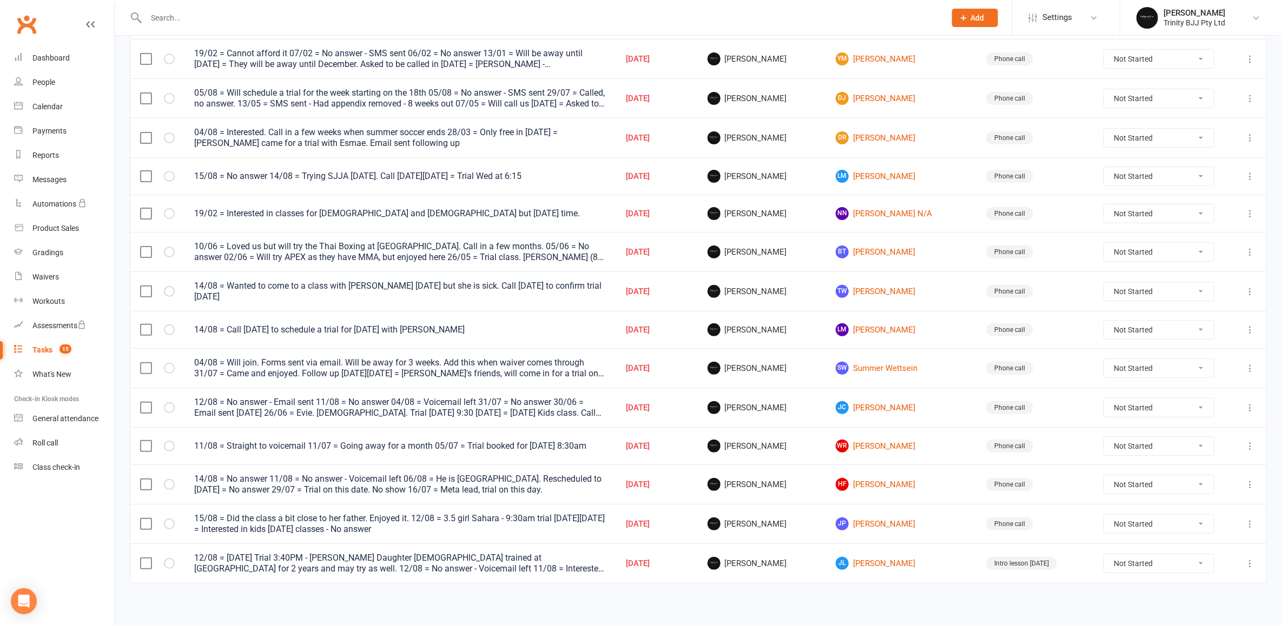
click at [40, 351] on div "Tasks" at bounding box center [42, 350] width 20 height 9
click at [523, 22] on input "text" at bounding box center [540, 17] width 795 height 15
